Goal: Task Accomplishment & Management: Complete application form

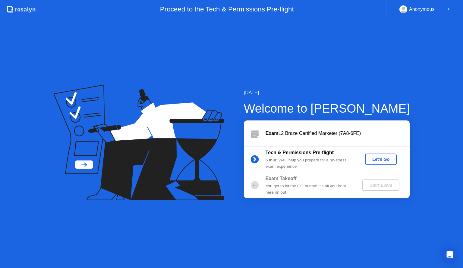
click at [443, 7] on div "Anonymous ▼" at bounding box center [425, 9] width 51 height 8
click at [449, 9] on div "▼" at bounding box center [448, 9] width 3 height 8
click at [381, 160] on div "Let's Go" at bounding box center [381, 159] width 27 height 5
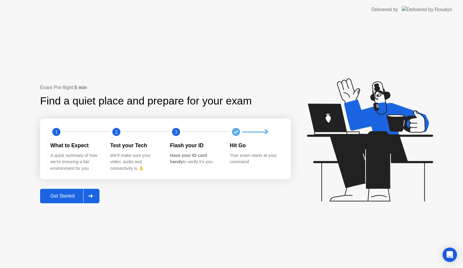
click at [70, 196] on div "Get Started" at bounding box center [62, 196] width 41 height 5
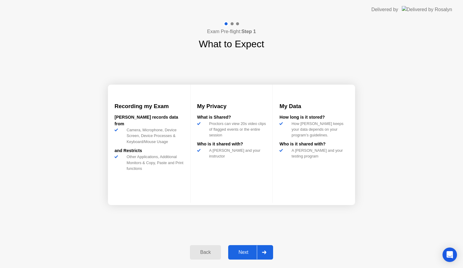
click at [251, 252] on div "Next" at bounding box center [243, 252] width 27 height 5
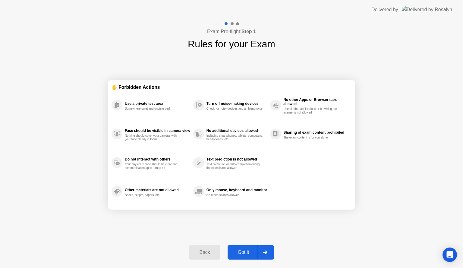
click at [247, 251] on div "Got it" at bounding box center [243, 252] width 28 height 5
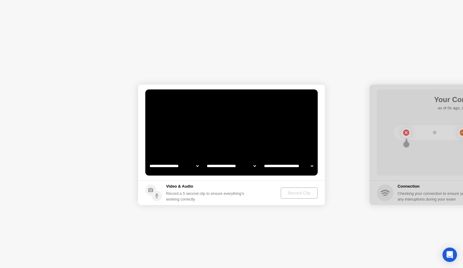
select select "**********"
select select "*******"
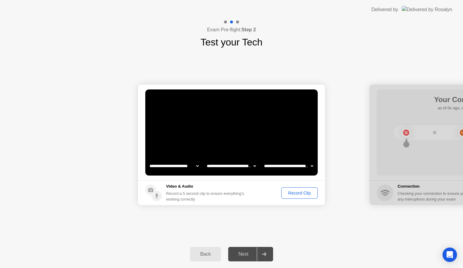
click at [302, 193] on div "Record Clip" at bounding box center [299, 193] width 32 height 5
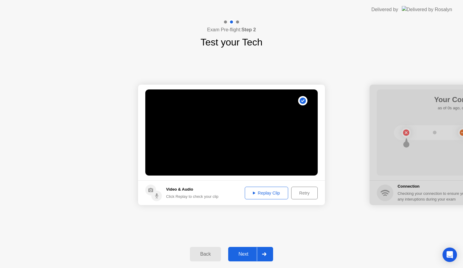
click at [268, 191] on div "Replay Clip" at bounding box center [266, 193] width 39 height 5
click at [264, 193] on div "Replay Clip" at bounding box center [266, 193] width 39 height 5
click at [270, 194] on div "Replay Clip" at bounding box center [266, 193] width 39 height 5
click at [273, 191] on div "Replay Clip" at bounding box center [266, 193] width 39 height 5
click at [302, 192] on div "Retry" at bounding box center [304, 193] width 22 height 5
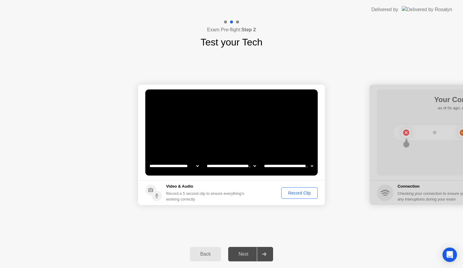
click at [300, 193] on div "Record Clip" at bounding box center [299, 193] width 32 height 5
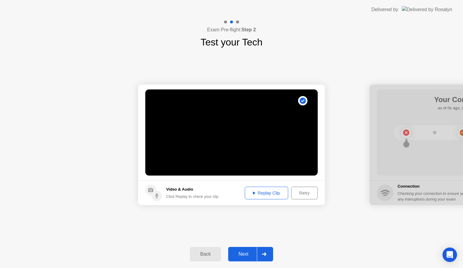
click at [265, 191] on div "Replay Clip" at bounding box center [266, 193] width 39 height 5
click at [245, 253] on div "Next" at bounding box center [243, 254] width 27 height 5
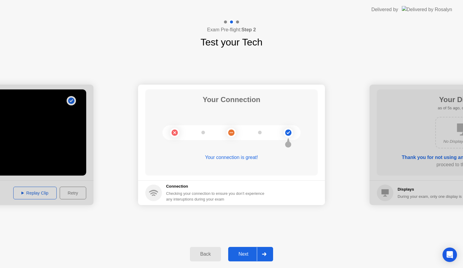
click at [258, 229] on div "**********" at bounding box center [231, 144] width 463 height 191
click at [265, 254] on icon at bounding box center [264, 255] width 4 height 4
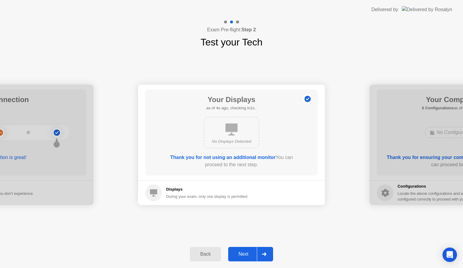
click at [265, 253] on icon at bounding box center [264, 255] width 5 height 4
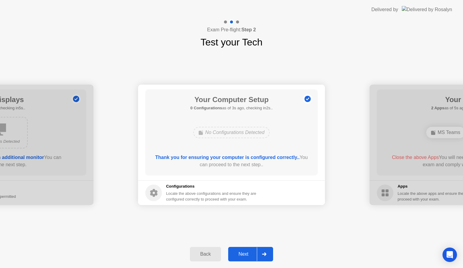
click at [266, 254] on icon at bounding box center [264, 255] width 4 height 4
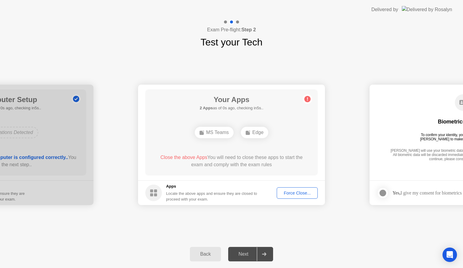
click at [297, 193] on div "Force Close..." at bounding box center [297, 193] width 37 height 5
click at [314, 240] on div "**********" at bounding box center [231, 144] width 463 height 191
click at [297, 192] on div "Force Close..." at bounding box center [297, 193] width 37 height 5
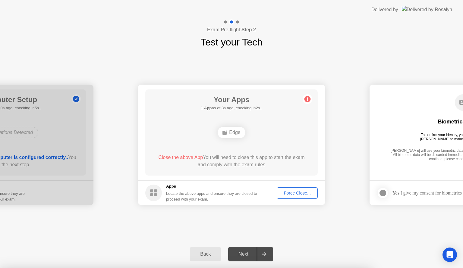
click at [295, 193] on div "Force Close..." at bounding box center [297, 193] width 37 height 5
click at [295, 194] on div "Force Close..." at bounding box center [297, 193] width 37 height 5
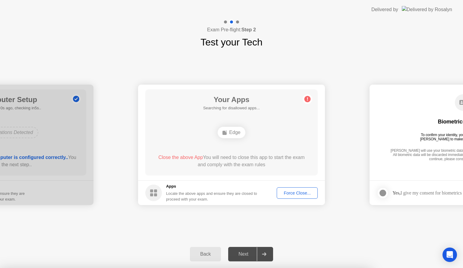
click at [346, 236] on div "**********" at bounding box center [231, 144] width 463 height 191
click at [239, 131] on div "Edge" at bounding box center [231, 132] width 27 height 11
click at [299, 191] on div "Force Close..." at bounding box center [297, 193] width 37 height 5
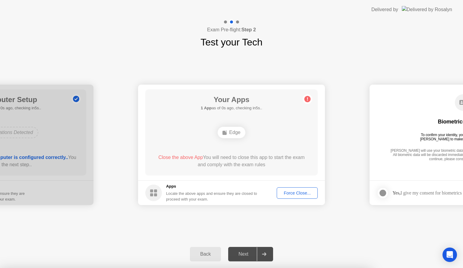
click at [300, 268] on div at bounding box center [231, 268] width 463 height 0
click at [295, 193] on div "Force Close..." at bounding box center [297, 193] width 37 height 5
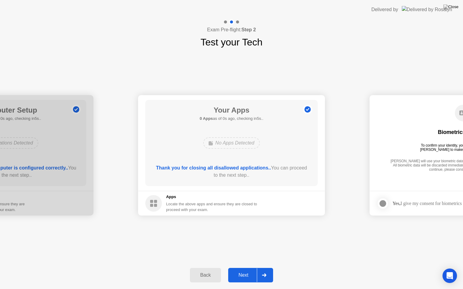
click at [299, 200] on footer "Apps Locate the above apps and ensure they are closed to proceed with your exam." at bounding box center [231, 203] width 187 height 25
click at [248, 268] on div "Next" at bounding box center [243, 275] width 27 height 5
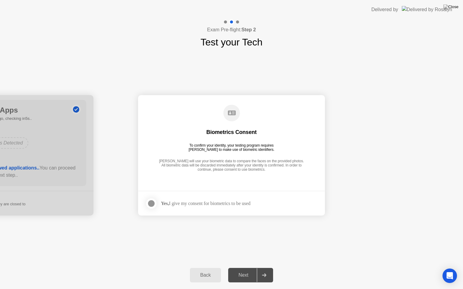
click at [229, 202] on div "Yes, I give my consent for biometrics to be used" at bounding box center [206, 204] width 90 height 6
click at [151, 203] on div at bounding box center [151, 203] width 7 height 7
click at [248, 268] on div "Next" at bounding box center [243, 275] width 27 height 5
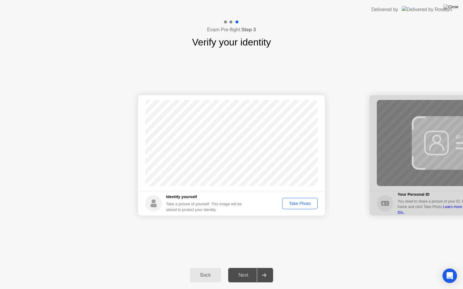
click at [302, 203] on div "Take Photo" at bounding box center [299, 203] width 31 height 5
click at [245, 268] on div "Next" at bounding box center [243, 275] width 27 height 5
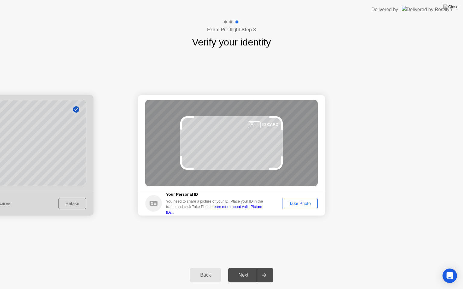
click at [302, 204] on div "Take Photo" at bounding box center [299, 203] width 31 height 5
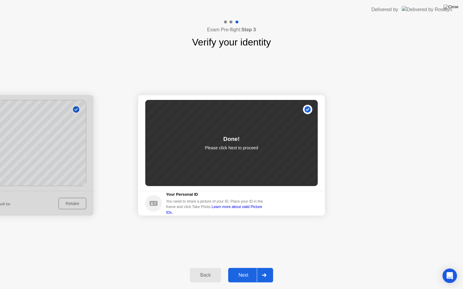
click at [244, 268] on div "Next" at bounding box center [243, 275] width 27 height 5
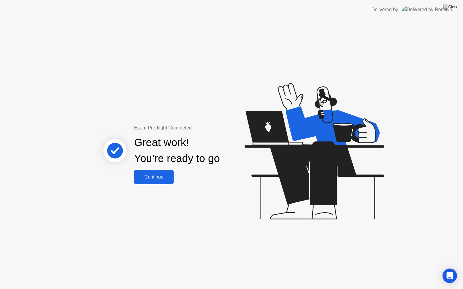
click at [155, 178] on div "Continue" at bounding box center [154, 177] width 36 height 5
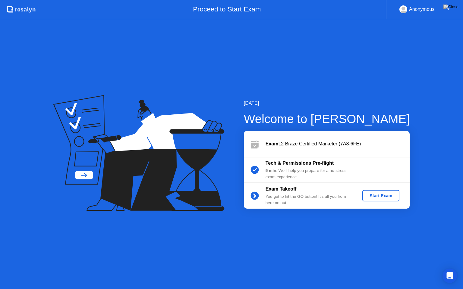
click at [386, 196] on div "Start Exam" at bounding box center [381, 196] width 32 height 5
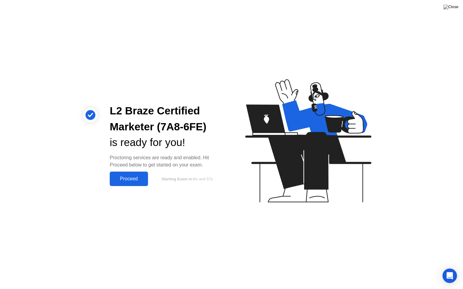
click at [127, 181] on div "Proceed" at bounding box center [129, 178] width 35 height 5
